Goal: Find contact information: Find contact information

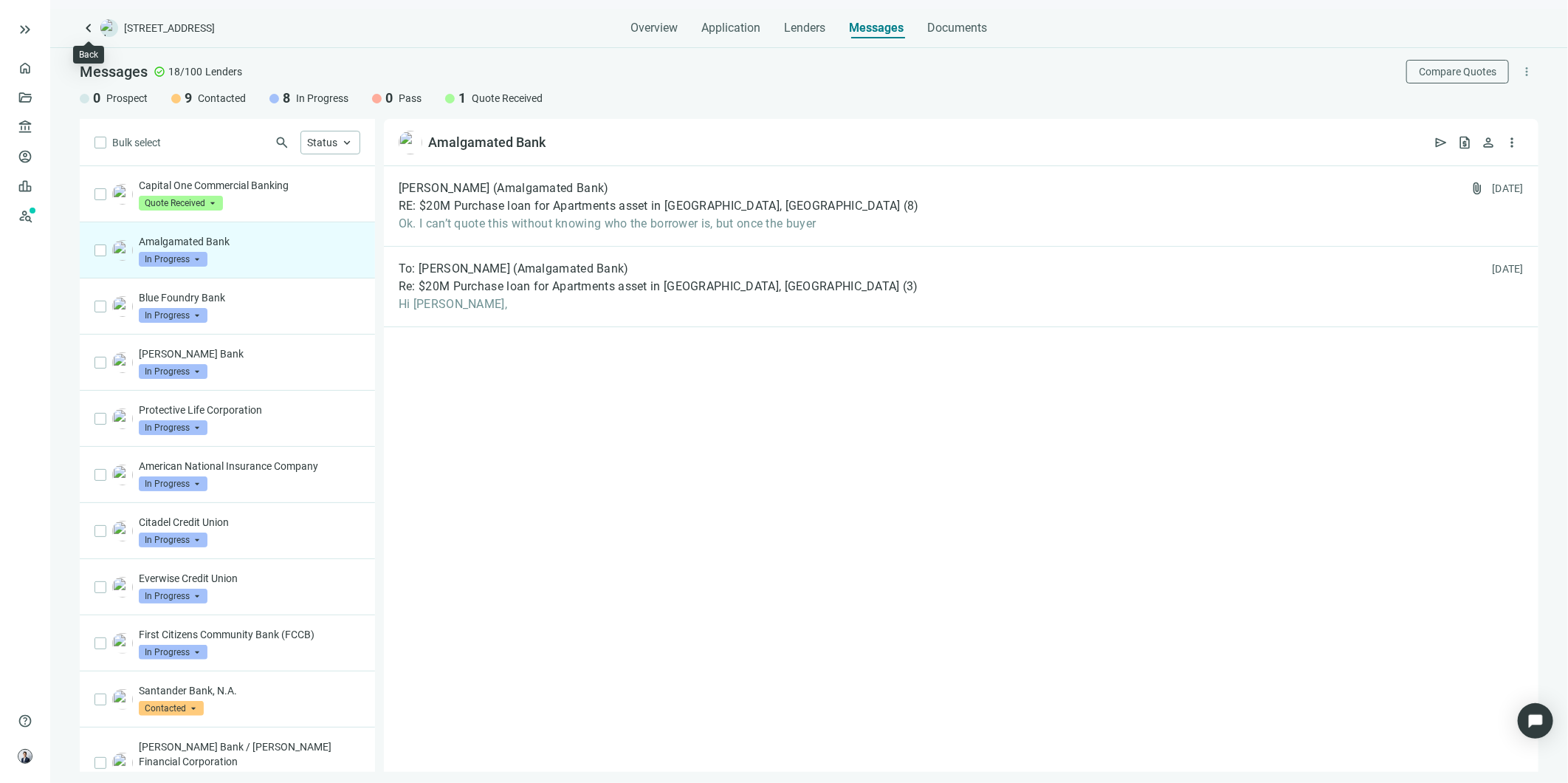
click at [85, 27] on span "keyboard_arrow_left" at bounding box center [89, 28] width 18 height 18
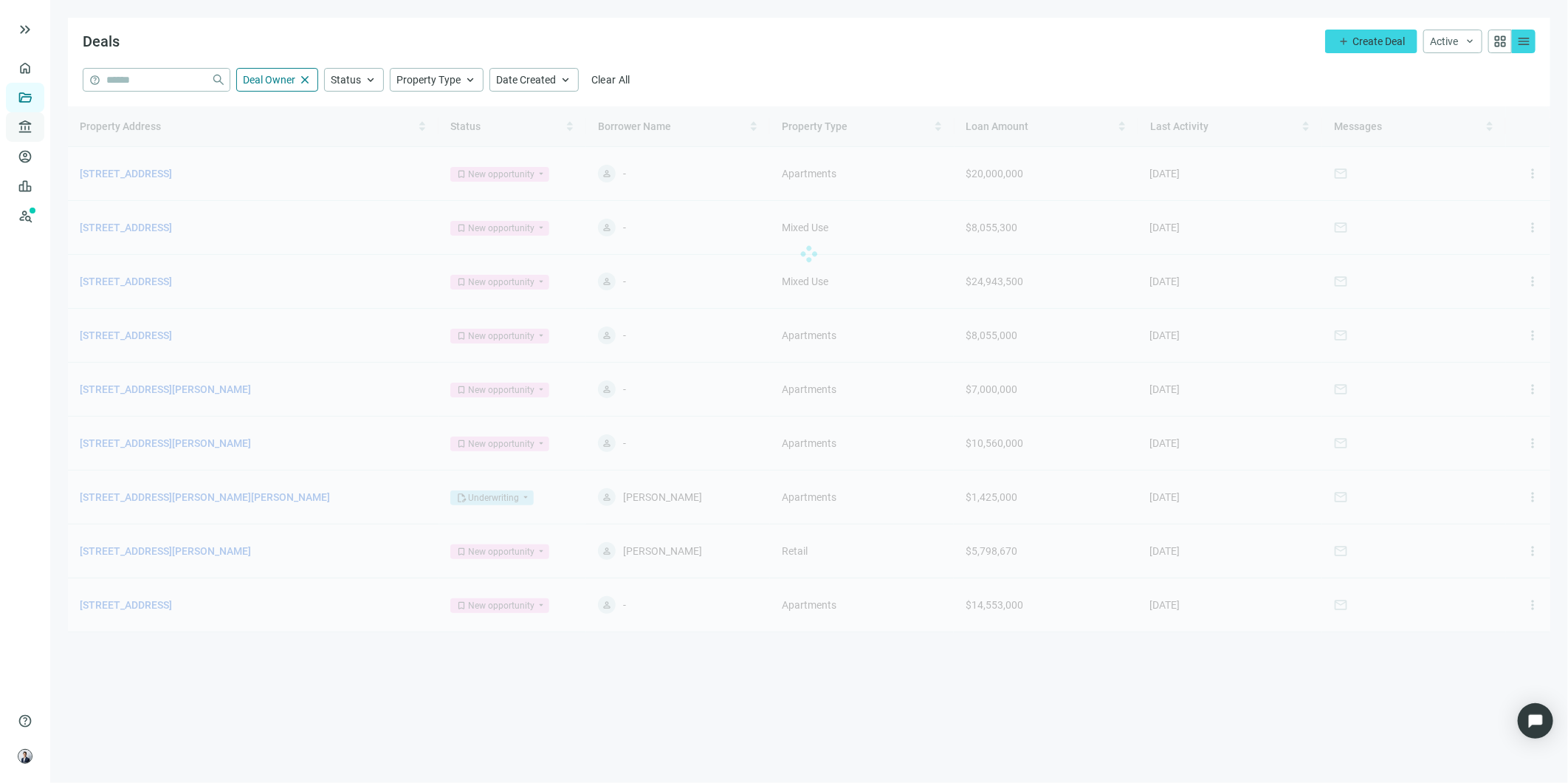
click at [28, 127] on span "account_balance" at bounding box center [23, 128] width 10 height 15
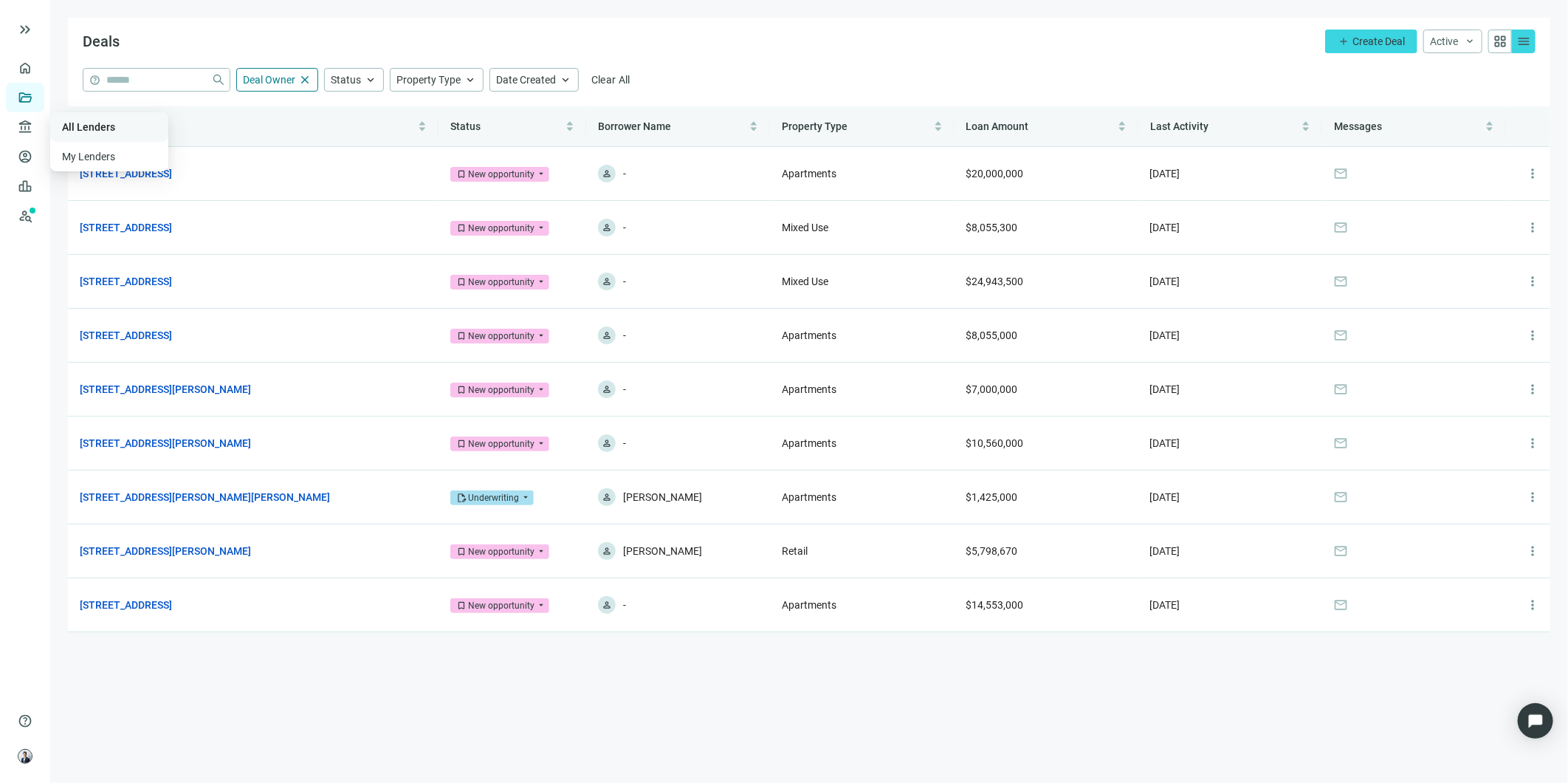
click at [97, 123] on link "All Lenders" at bounding box center [89, 127] width 53 height 11
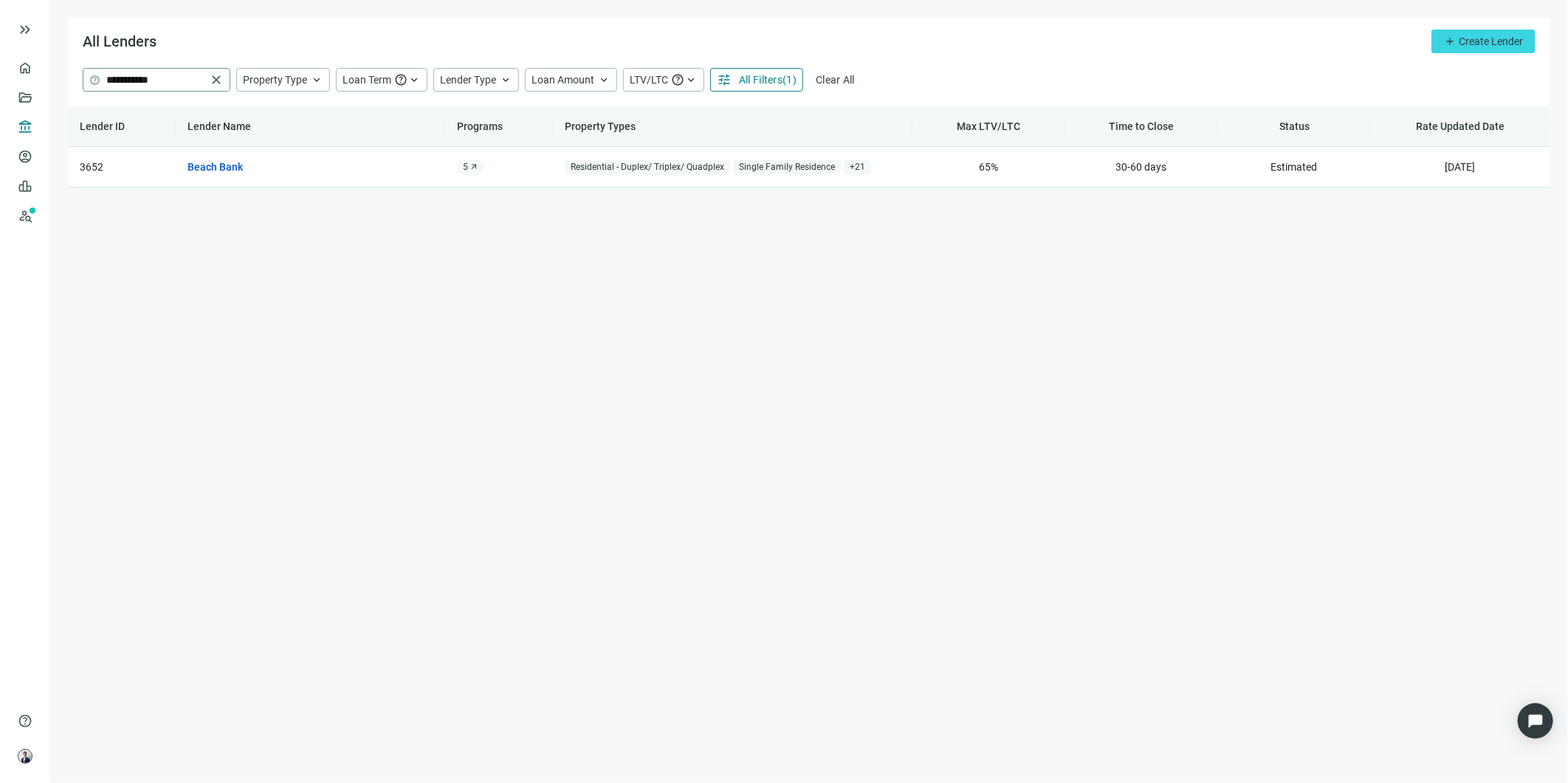
click at [215, 78] on span "close" at bounding box center [216, 80] width 15 height 15
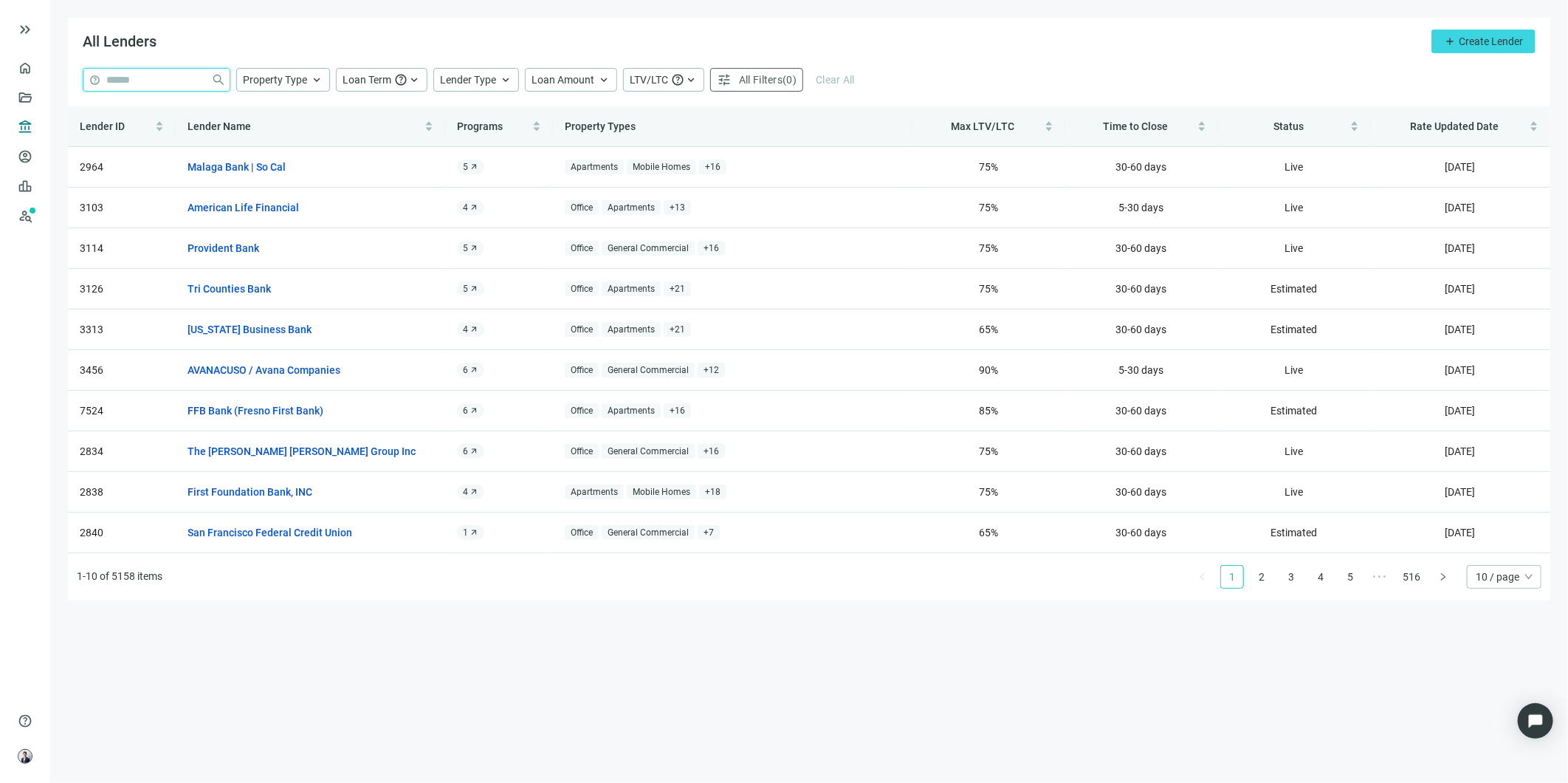
click at [170, 81] on input "search" at bounding box center [156, 79] width 99 height 22
type input "**********"
click at [710, 68] on button "tune All Filters ( 1 )" at bounding box center [757, 79] width 93 height 24
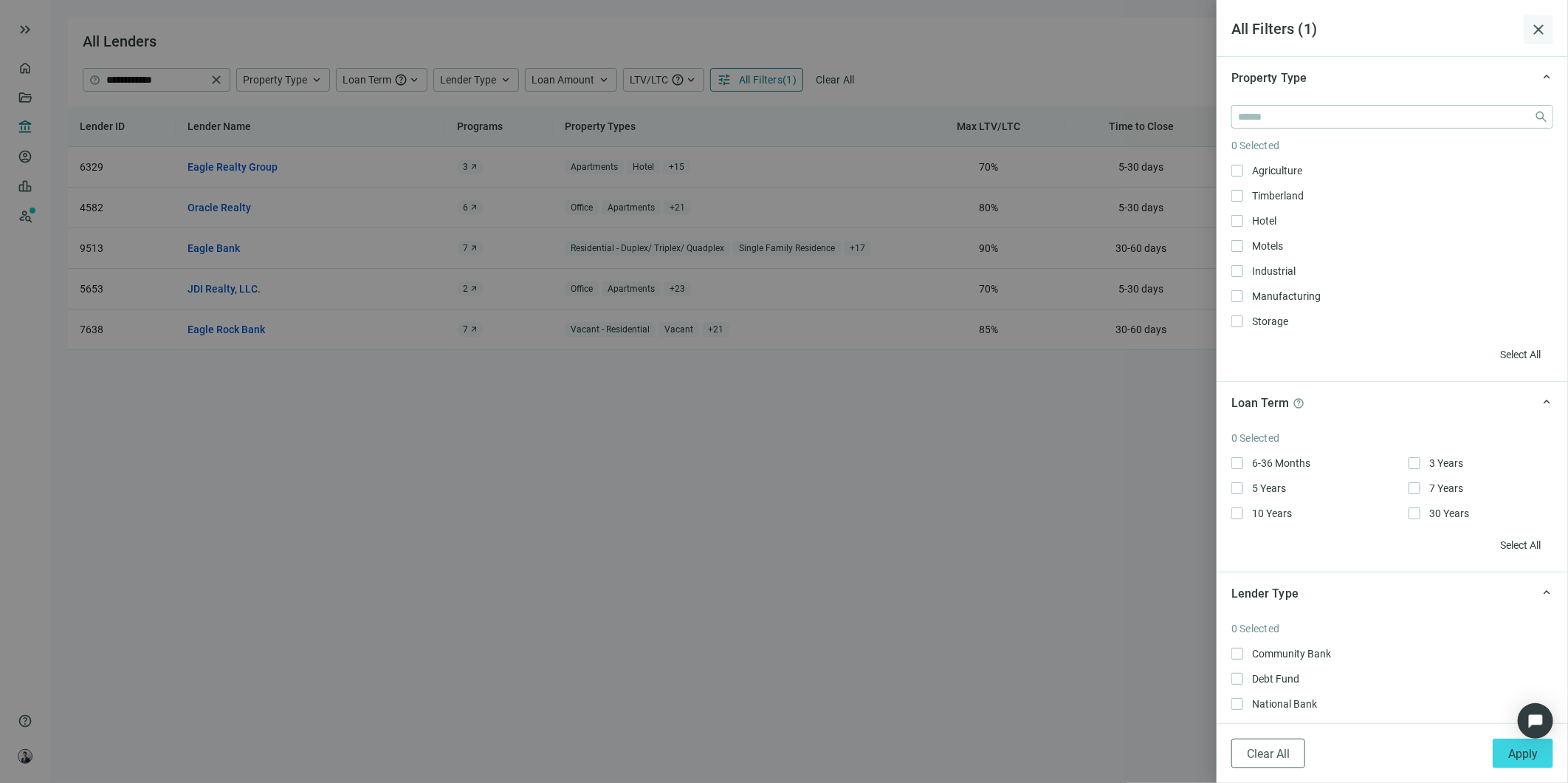
click at [1533, 30] on span "close" at bounding box center [1538, 30] width 18 height 18
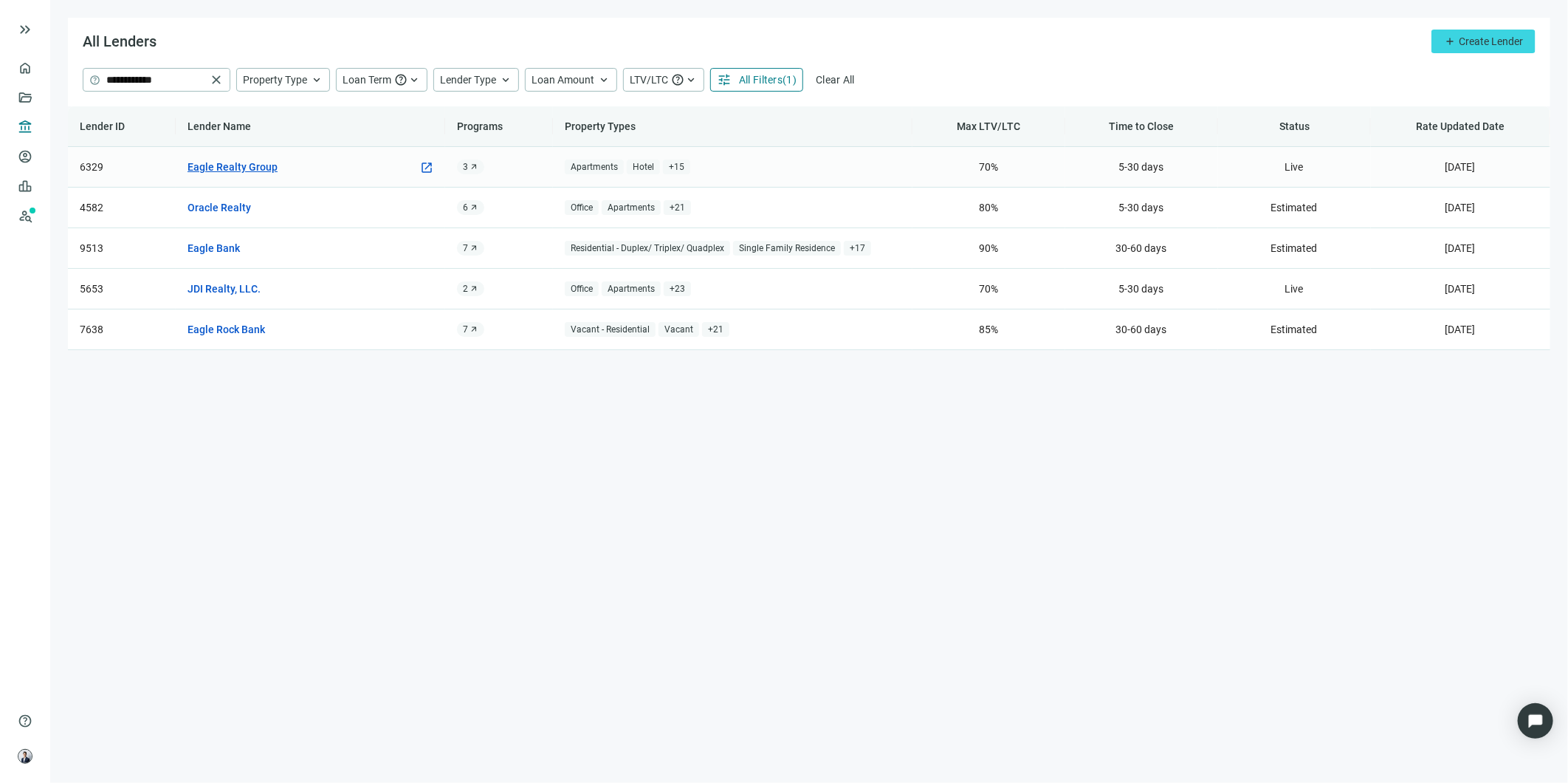
click at [258, 164] on link "Eagle Realty Group" at bounding box center [232, 167] width 90 height 16
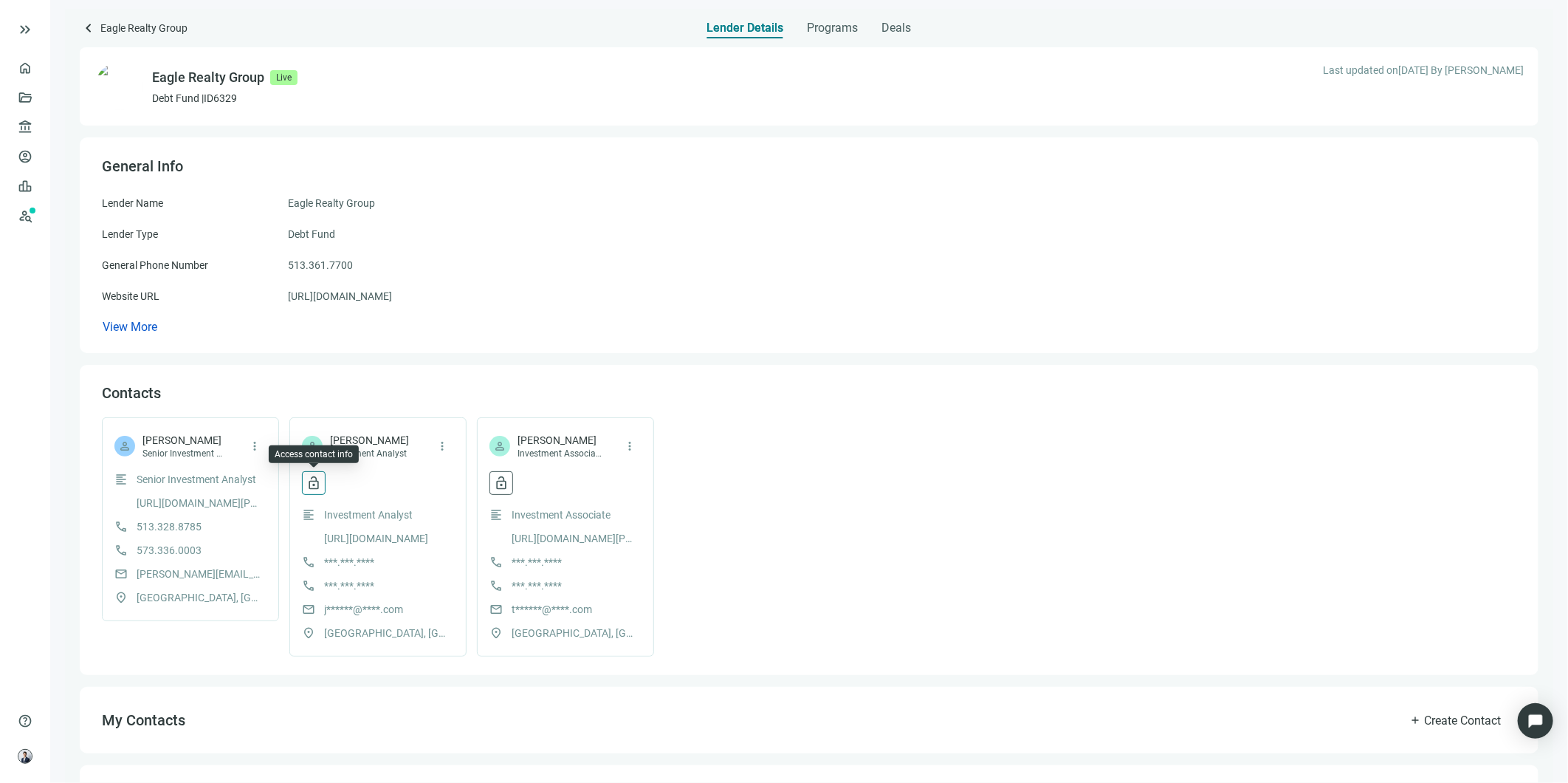
click at [317, 483] on span "lock_open" at bounding box center [314, 483] width 15 height 15
click at [407, 567] on span "Reveal contact data" at bounding box center [383, 572] width 91 height 11
click at [415, 576] on span "[EMAIL_ADDRESS][PERSON_NAME][DOMAIN_NAME]" at bounding box center [387, 573] width 126 height 16
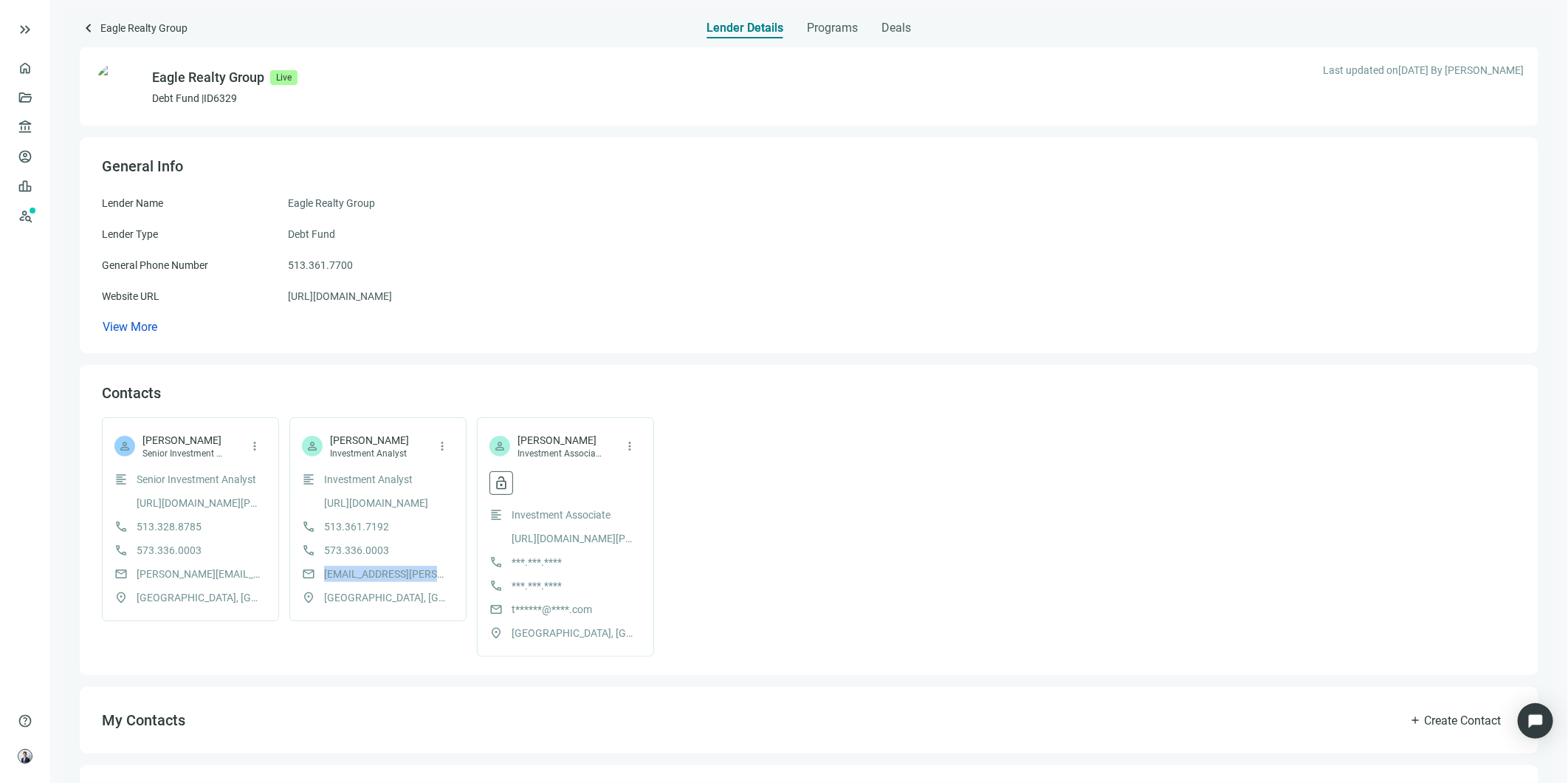
copy span "[EMAIL_ADDRESS][PERSON_NAME][DOMAIN_NAME]"
click at [511, 480] on button "lock_open" at bounding box center [501, 483] width 24 height 24
click at [566, 564] on button "Reveal contact data" at bounding box center [570, 572] width 145 height 24
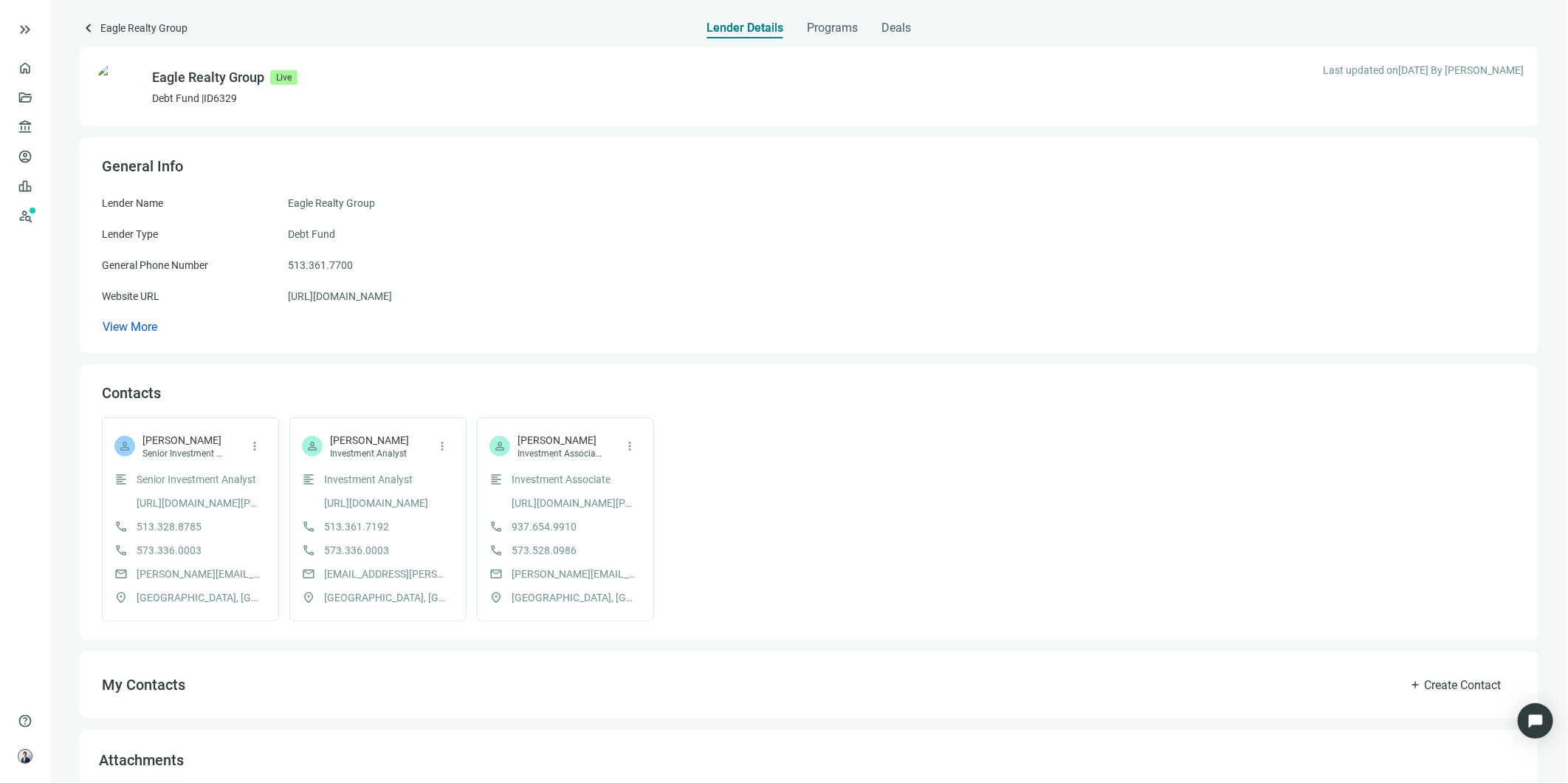
drag, startPoint x: 566, startPoint y: 564, endPoint x: 527, endPoint y: 574, distance: 40.3
click at [527, 574] on span "[PERSON_NAME][EMAIL_ADDRESS][PERSON_NAME][DOMAIN_NAME]" at bounding box center [574, 573] width 126 height 16
drag, startPoint x: 514, startPoint y: 572, endPoint x: 667, endPoint y: 572, distance: 153.0
click at [667, 572] on div "person [PERSON_NAME] Senior Investment Analyst more_vert format_align_left Seni…" at bounding box center [808, 519] width 1414 height 204
drag, startPoint x: 667, startPoint y: 572, endPoint x: 556, endPoint y: 569, distance: 111.0
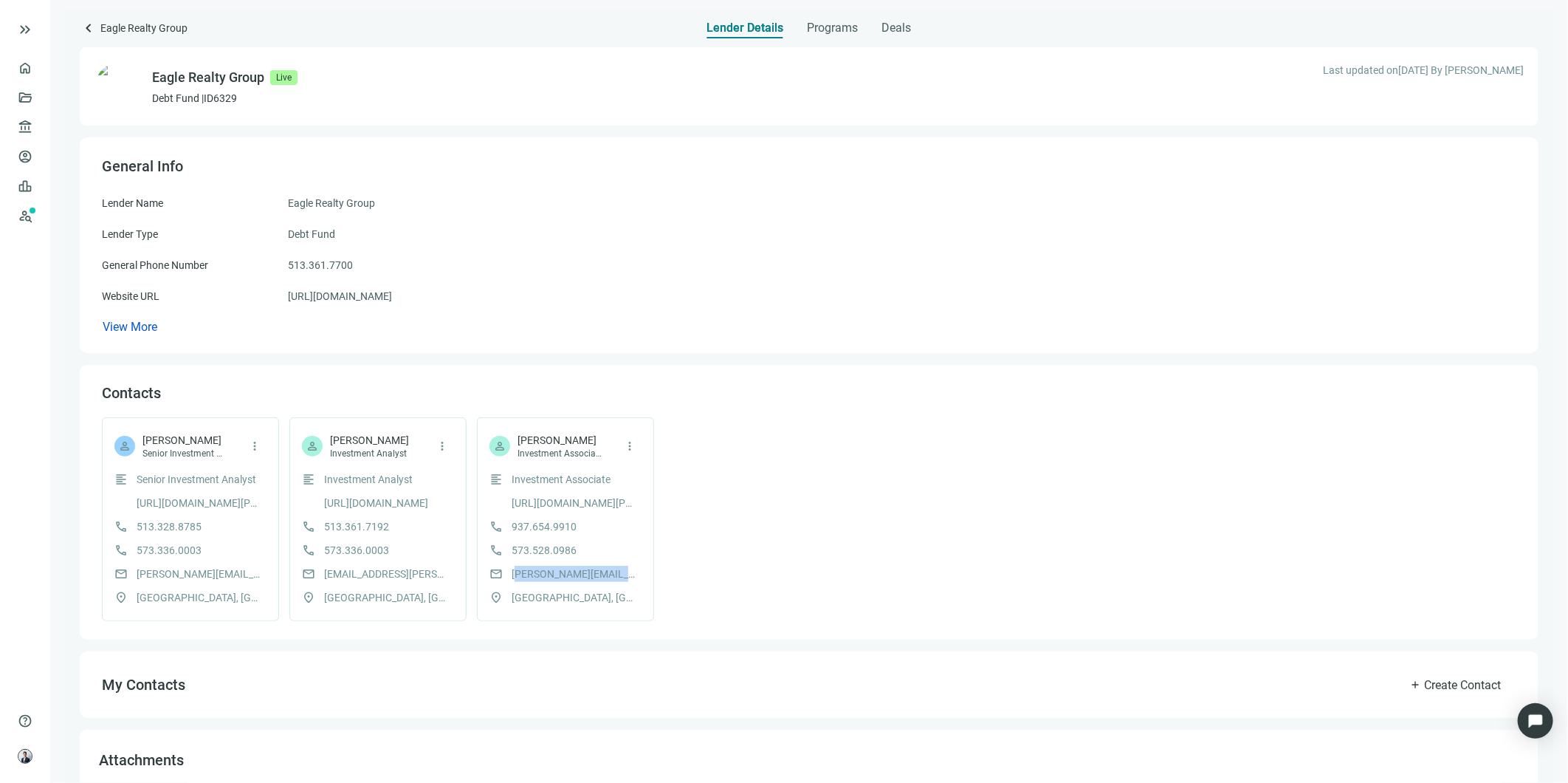
click at [556, 569] on span "[PERSON_NAME][EMAIL_ADDRESS][PERSON_NAME][DOMAIN_NAME]" at bounding box center [574, 573] width 126 height 16
click at [517, 573] on span "[PERSON_NAME][EMAIL_ADDRESS][PERSON_NAME][DOMAIN_NAME]" at bounding box center [574, 573] width 126 height 16
drag, startPoint x: 511, startPoint y: 574, endPoint x: 643, endPoint y: 570, distance: 132.1
click at [643, 570] on div "person [PERSON_NAME] Investment Associate more_vert format_align_left Investmen…" at bounding box center [566, 519] width 177 height 204
copy span "[PERSON_NAME].[PERSON_NAME]@eaglerealtyg"
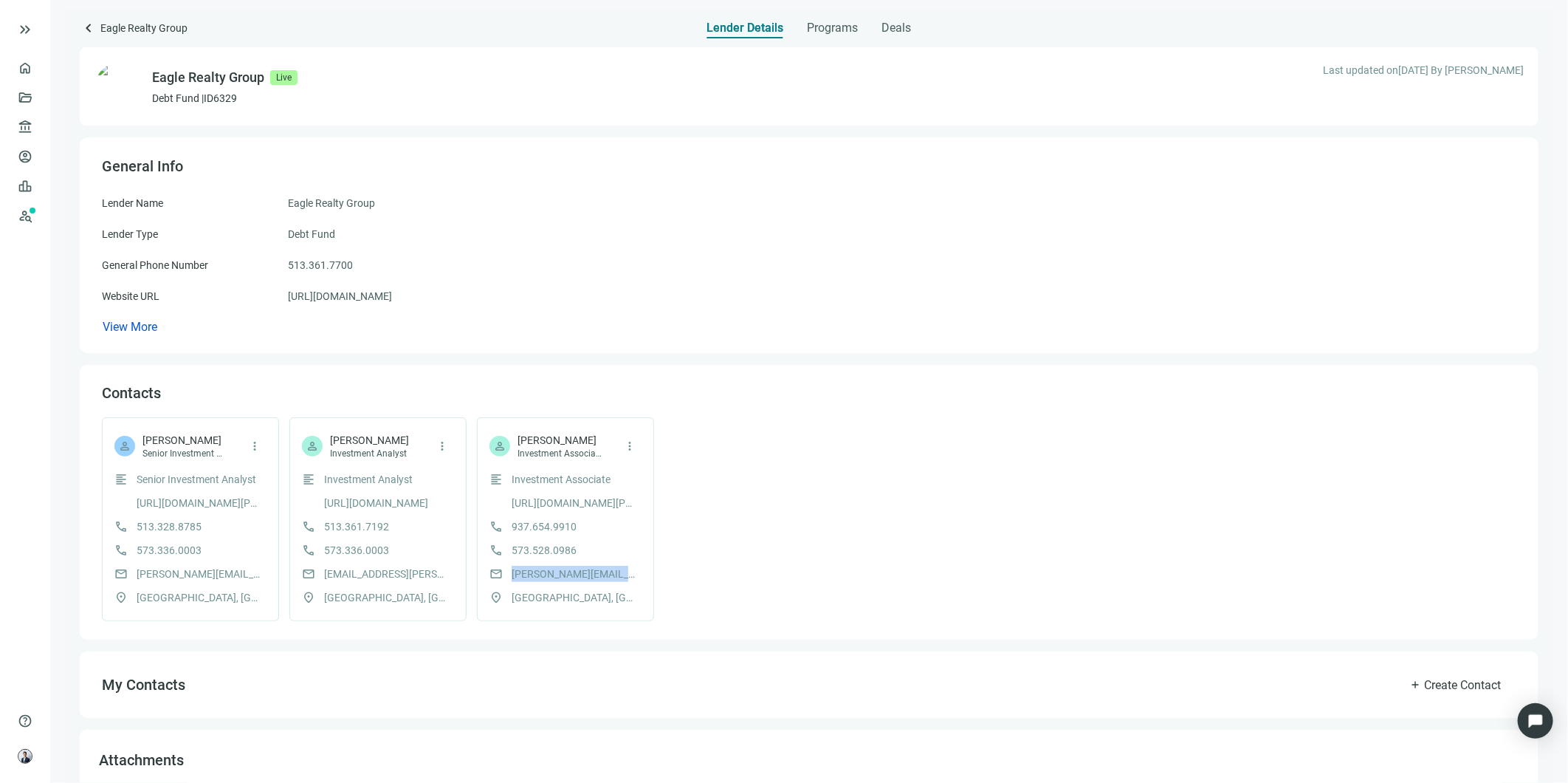
click at [603, 574] on span "[PERSON_NAME][EMAIL_ADDRESS][PERSON_NAME][DOMAIN_NAME]" at bounding box center [574, 573] width 126 height 16
click at [627, 455] on button "more_vert" at bounding box center [629, 446] width 24 height 24
click at [741, 410] on div "Contacts person [PERSON_NAME] Senior Investment Analyst more_vert format_align_…" at bounding box center [808, 502] width 1414 height 238
drag, startPoint x: 512, startPoint y: 573, endPoint x: 643, endPoint y: 570, distance: 131.0
click at [643, 570] on div "person [PERSON_NAME] Investment Associate more_vert format_align_left Investmen…" at bounding box center [566, 519] width 177 height 204
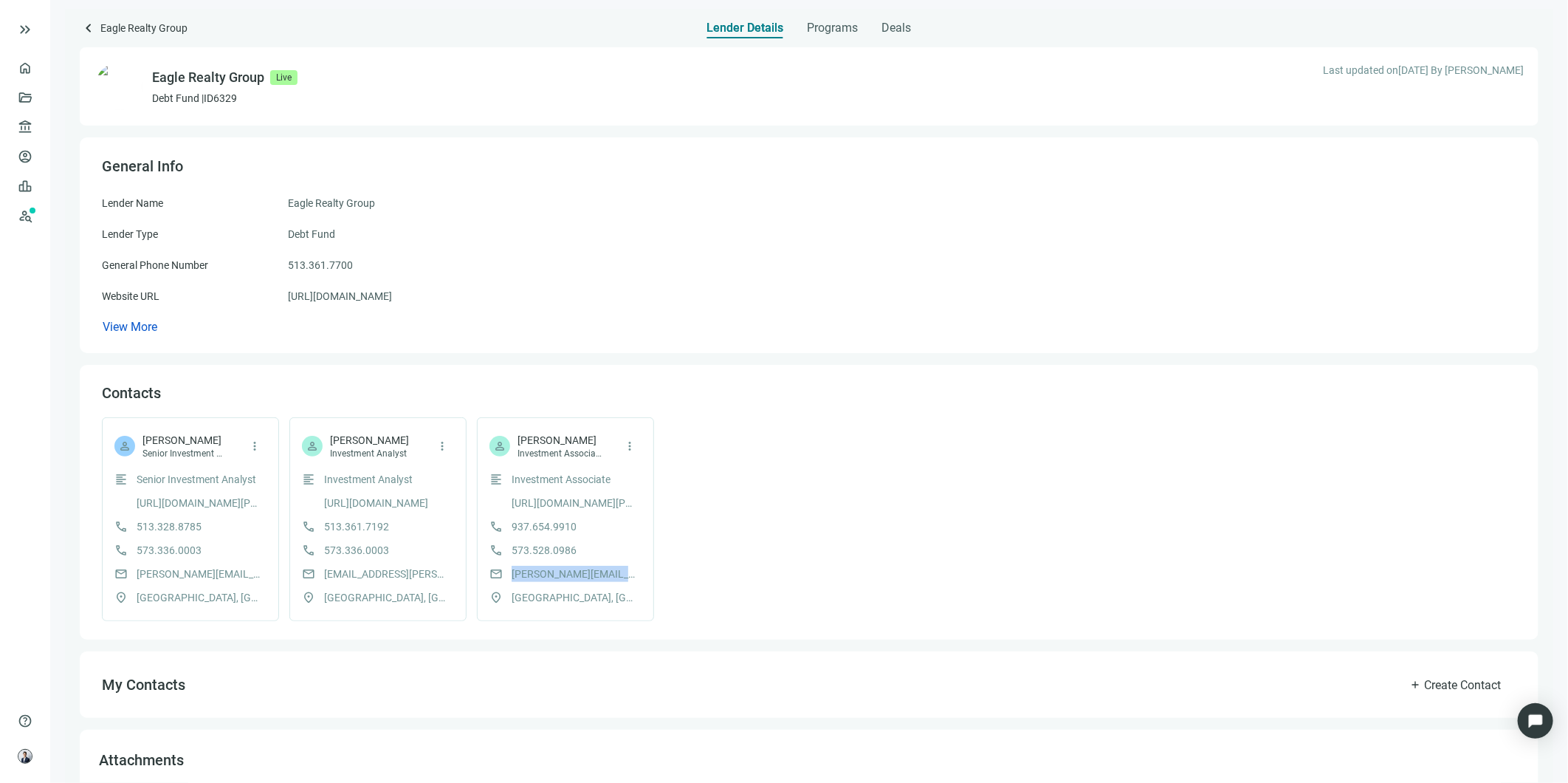
copy span "[PERSON_NAME].[PERSON_NAME]@eaglerealtyg"
